Goal: Task Accomplishment & Management: Understand process/instructions

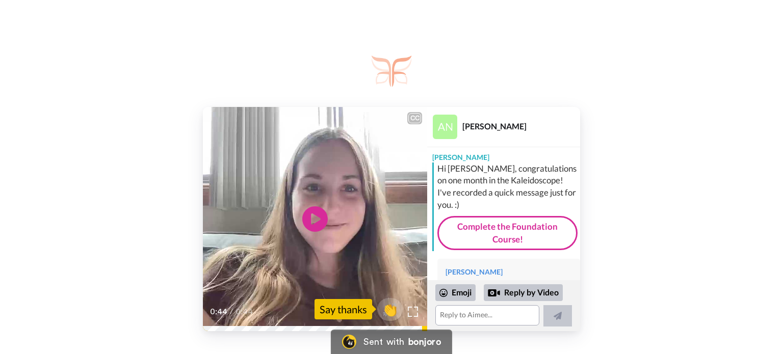
scroll to position [107, 0]
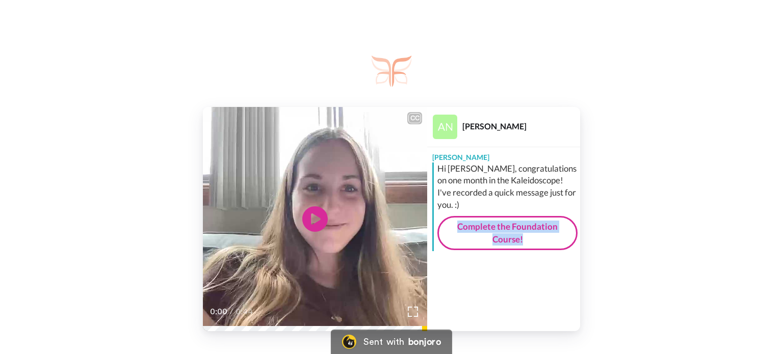
drag, startPoint x: 432, startPoint y: 245, endPoint x: 441, endPoint y: 307, distance: 62.8
click at [441, 306] on div "[PERSON_NAME] [PERSON_NAME] Hi [PERSON_NAME], congratulations on one month in t…" at bounding box center [503, 219] width 153 height 224
drag, startPoint x: 434, startPoint y: 242, endPoint x: 437, endPoint y: 289, distance: 46.9
click at [437, 288] on div "[PERSON_NAME] Hi [PERSON_NAME], congratulations on one month in the Kaleidoscop…" at bounding box center [503, 223] width 153 height 153
click at [617, 238] on div "CC Play/Pause 0:00 / 0:44 [PERSON_NAME] [PERSON_NAME] Hi [PERSON_NAME], congrat…" at bounding box center [391, 219] width 783 height 224
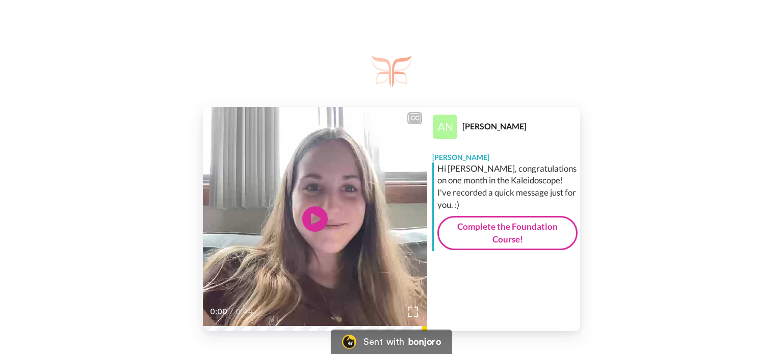
drag, startPoint x: 433, startPoint y: 245, endPoint x: 430, endPoint y: 274, distance: 29.7
click at [430, 274] on div "[PERSON_NAME] Hi [PERSON_NAME], congratulations on one month in the Kaleidoscop…" at bounding box center [503, 223] width 153 height 153
click at [432, 291] on div "[PERSON_NAME] Hi [PERSON_NAME], congratulations on one month in the Kaleidoscop…" at bounding box center [503, 223] width 153 height 153
drag, startPoint x: 433, startPoint y: 250, endPoint x: 443, endPoint y: 287, distance: 38.1
click at [439, 305] on div "[PERSON_NAME] [PERSON_NAME] Hi [PERSON_NAME], congratulations on one month in t…" at bounding box center [503, 219] width 153 height 224
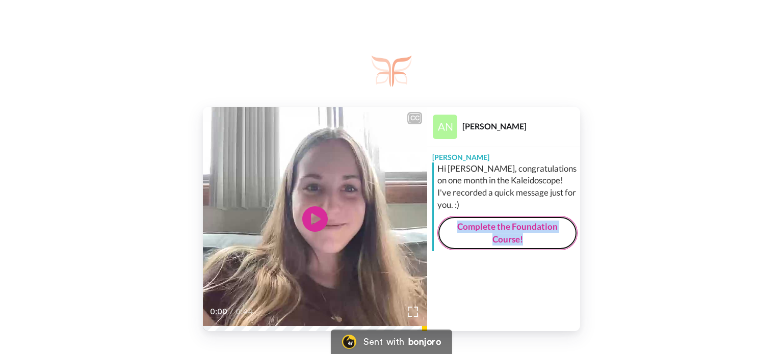
click at [495, 240] on link "Complete the Foundation Course!" at bounding box center [507, 233] width 140 height 34
